Goal: Information Seeking & Learning: Learn about a topic

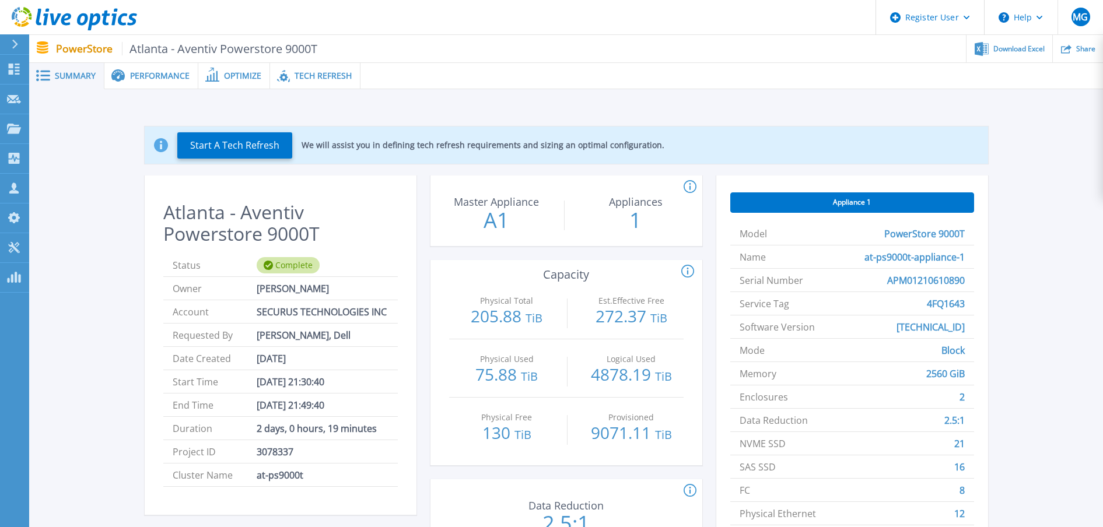
click at [160, 78] on span "Performance" at bounding box center [160, 76] width 60 height 8
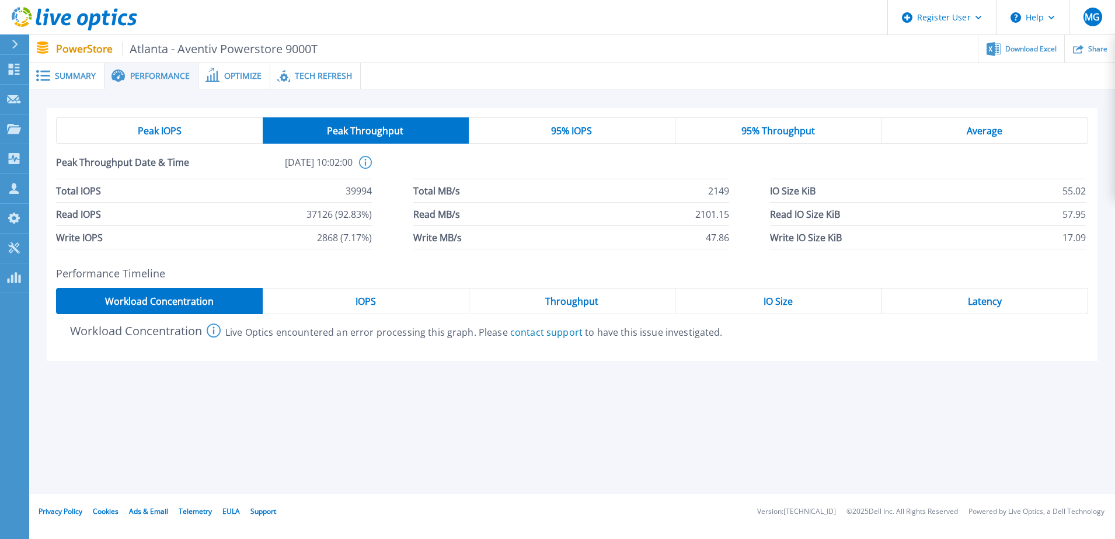
click at [376, 301] on div "IOPS" at bounding box center [366, 301] width 206 height 26
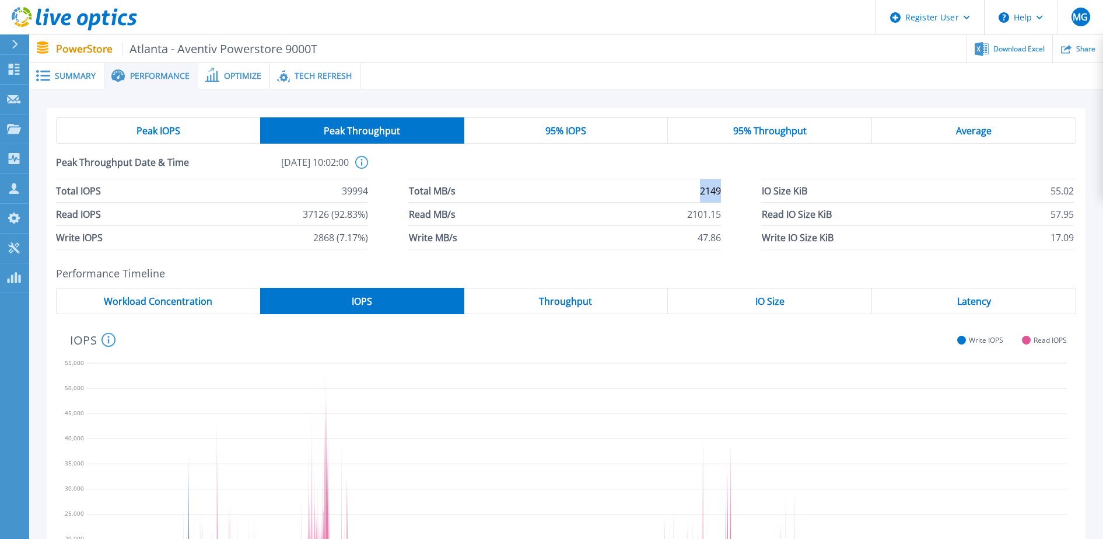
drag, startPoint x: 720, startPoint y: 186, endPoint x: 691, endPoint y: 188, distance: 29.3
click at [691, 188] on li "Total MB/s 2149" at bounding box center [565, 190] width 312 height 23
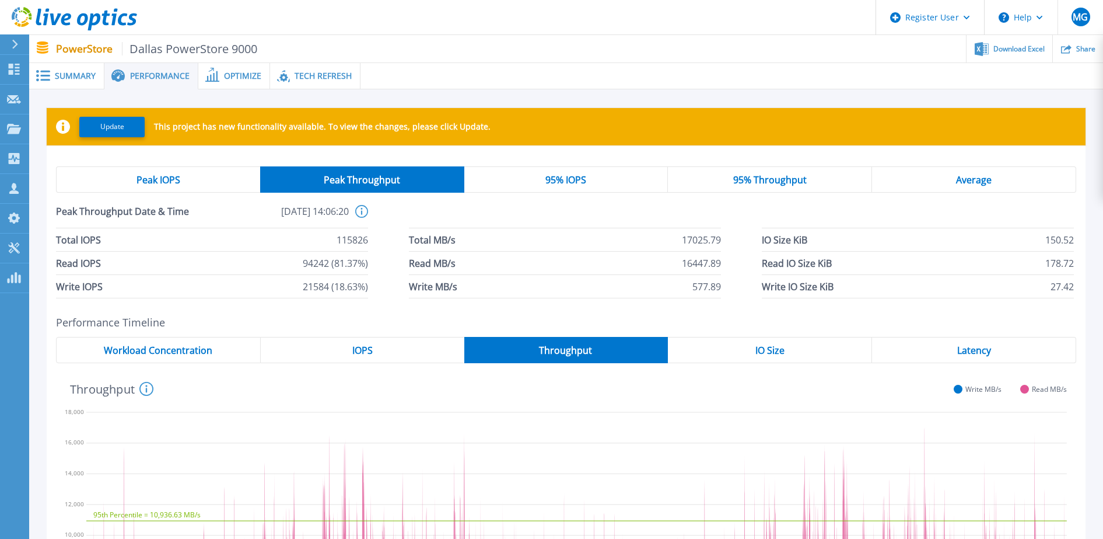
click at [169, 175] on span "Peak IOPS" at bounding box center [159, 179] width 44 height 9
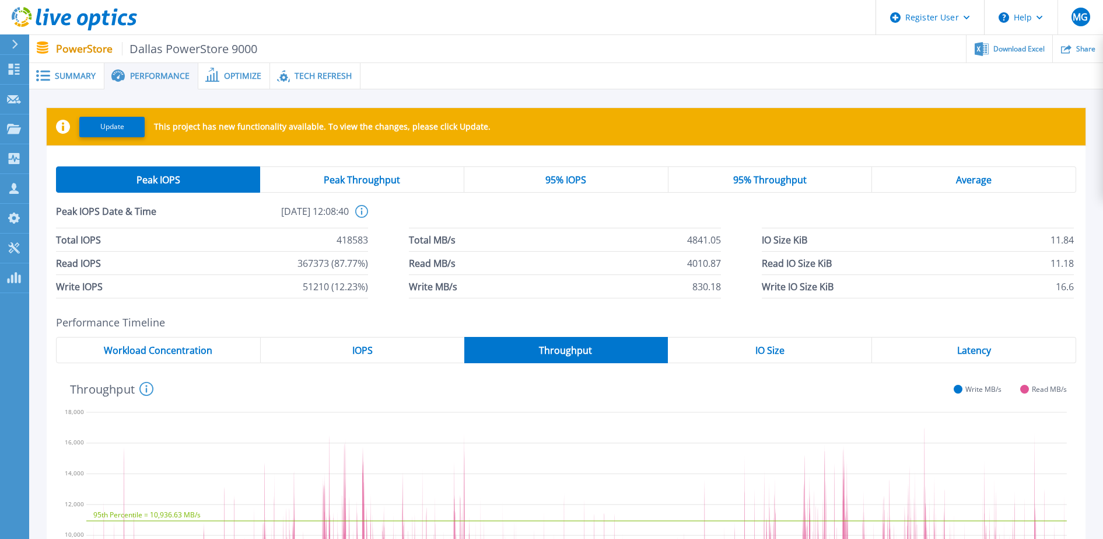
click at [381, 177] on span "Peak Throughput" at bounding box center [362, 179] width 76 height 9
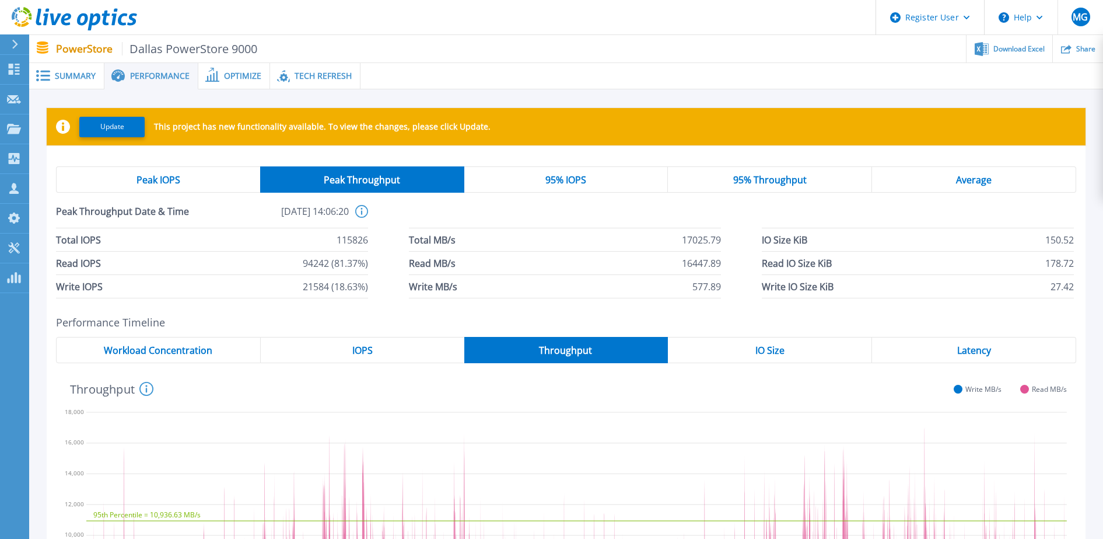
click at [932, 353] on div "Latency" at bounding box center [974, 350] width 204 height 26
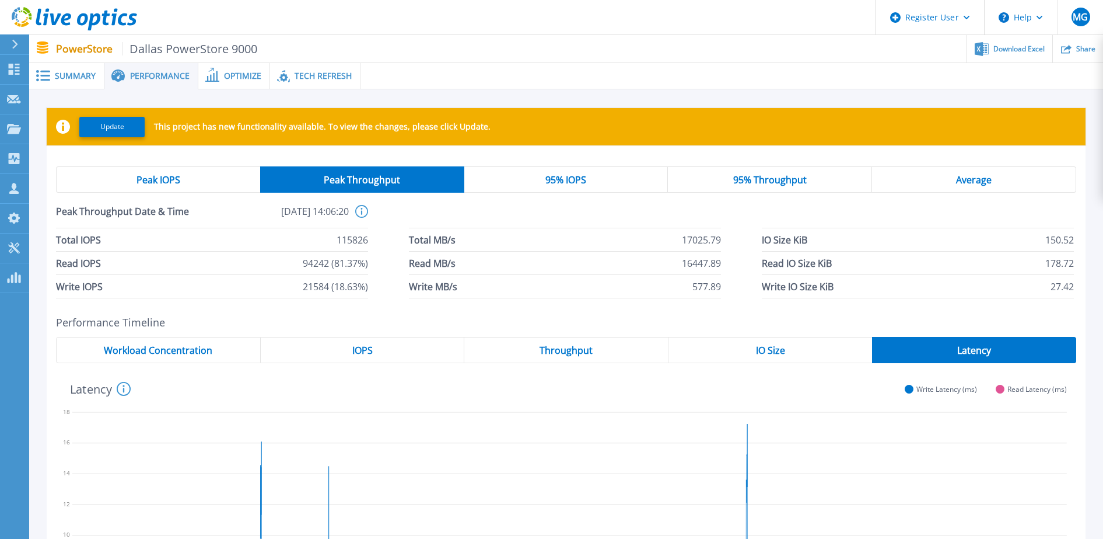
click at [64, 74] on span "Summary" at bounding box center [75, 76] width 41 height 8
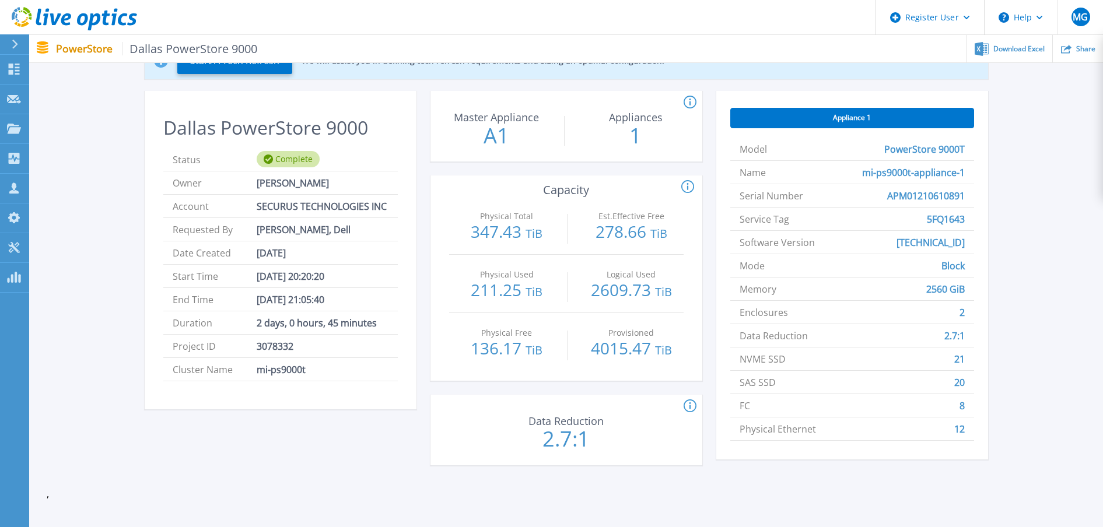
scroll to position [134, 0]
